Goal: Check status: Check status

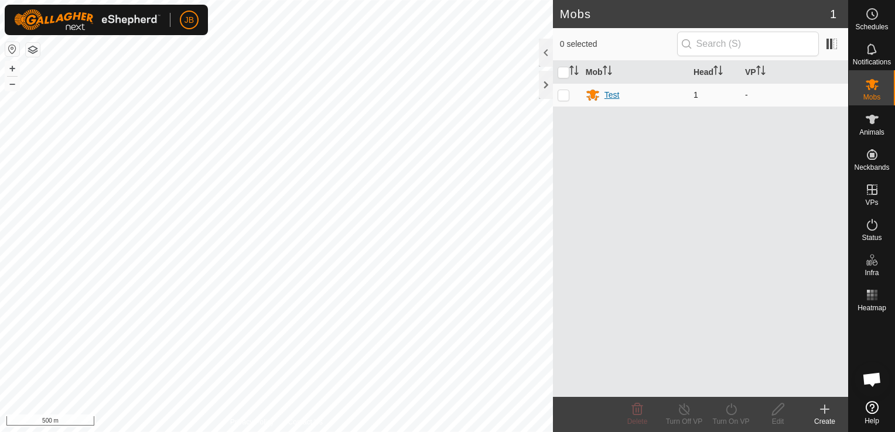
click at [606, 98] on div "Test" at bounding box center [611, 95] width 15 height 12
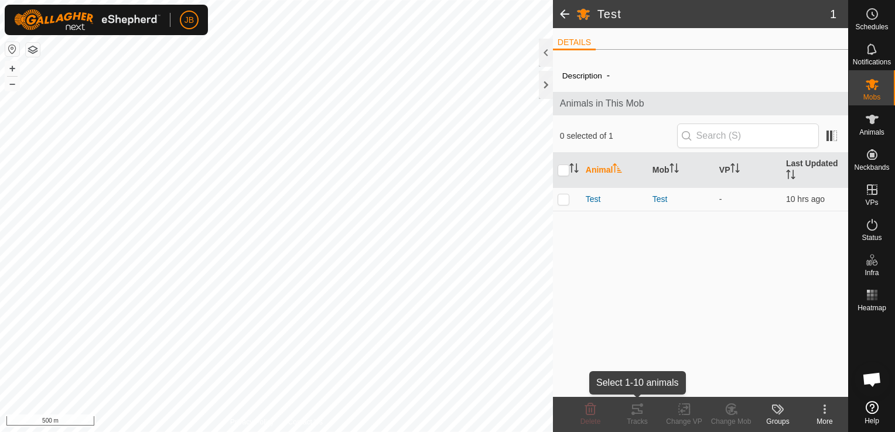
click at [639, 420] on div "Tracks" at bounding box center [637, 421] width 47 height 11
drag, startPoint x: 598, startPoint y: 203, endPoint x: 565, endPoint y: 193, distance: 34.8
click at [565, 193] on td at bounding box center [567, 198] width 28 height 23
checkbox input "true"
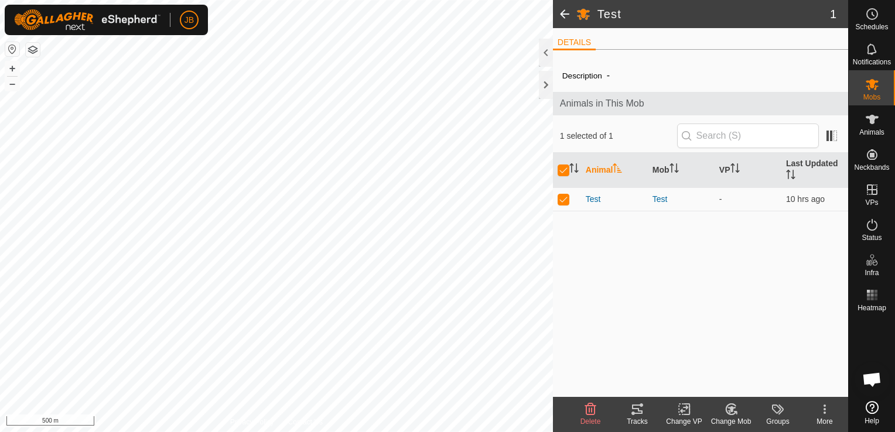
click at [641, 407] on icon at bounding box center [637, 409] width 14 height 14
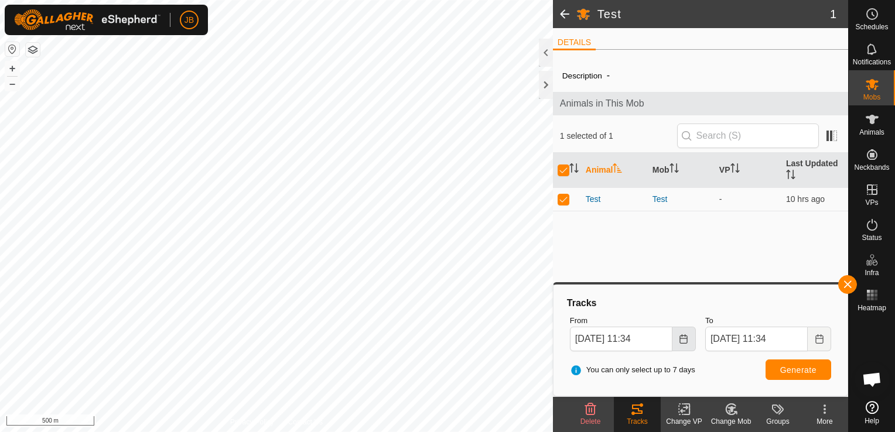
click at [682, 340] on icon "Choose Date" at bounding box center [683, 338] width 9 height 9
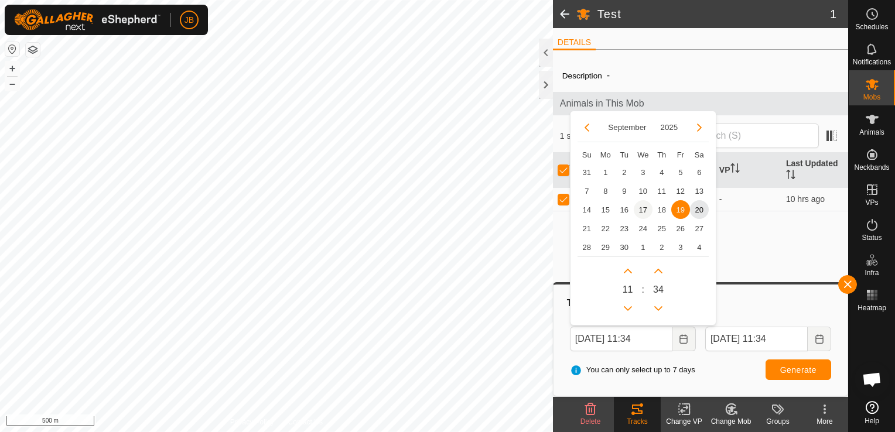
click at [637, 213] on span "17" at bounding box center [643, 209] width 19 height 19
type input "[DATE] 11:34"
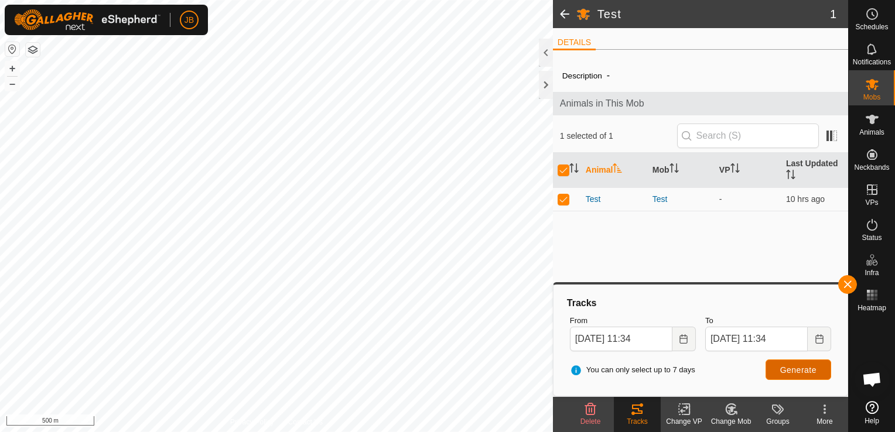
click at [787, 369] on span "Generate" at bounding box center [798, 369] width 36 height 9
